Goal: Task Accomplishment & Management: Complete application form

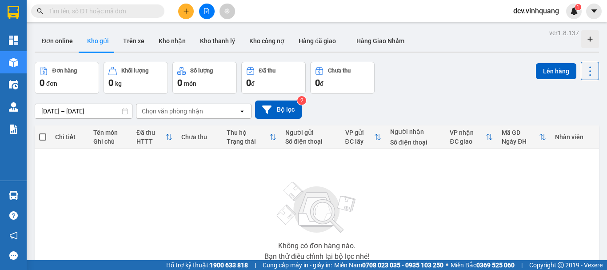
click at [185, 13] on icon "plus" at bounding box center [186, 11] width 6 height 6
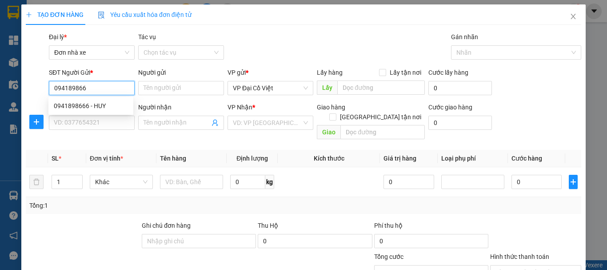
type input "0941898666"
click at [87, 100] on div "0941898666 - HUY" at bounding box center [90, 106] width 85 height 14
type input "HUY"
type input "0816663636"
type input "CÔNG"
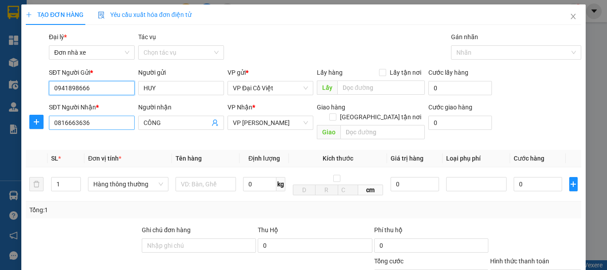
type input "0941898666"
click at [91, 118] on input "0816663636" at bounding box center [92, 123] width 86 height 14
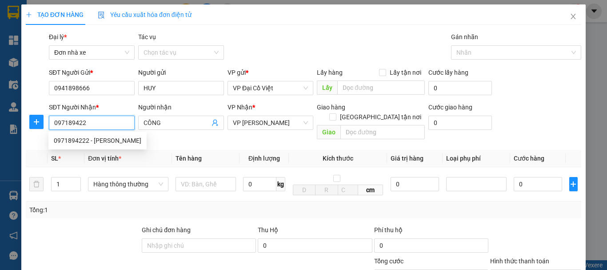
type input "0971894222"
click at [103, 144] on div "0971894222 - vũ bê" at bounding box center [98, 141] width 88 height 10
type input "vũ bê"
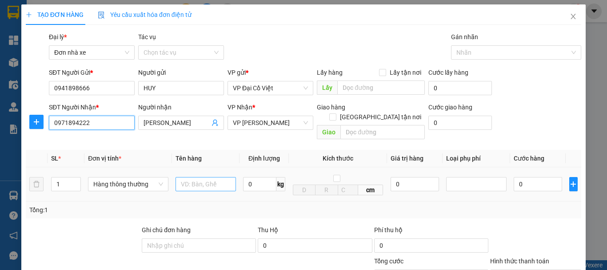
type input "0971894222"
click at [210, 177] on input "text" at bounding box center [206, 184] width 60 height 14
type input "HỘP LK"
type input "7.5"
type input "40.000"
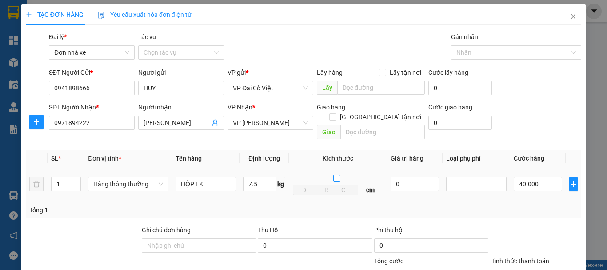
type input "40.000"
click at [531, 208] on div "Tổng: 1" at bounding box center [304, 209] width 556 height 17
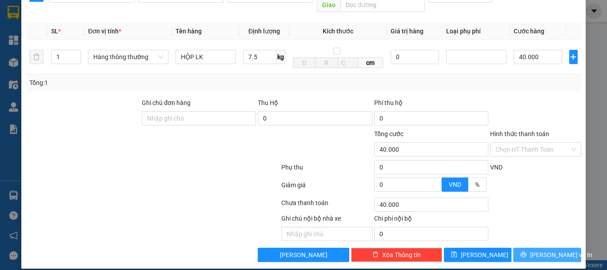
click at [553, 250] on span "Lưu và In" at bounding box center [561, 255] width 62 height 10
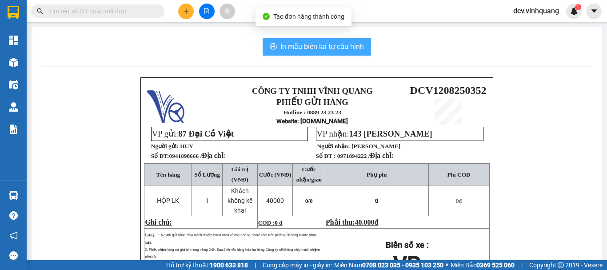
click at [306, 45] on span "In mẫu biên lai tự cấu hình" at bounding box center [322, 46] width 84 height 11
